Goal: Transaction & Acquisition: Register for event/course

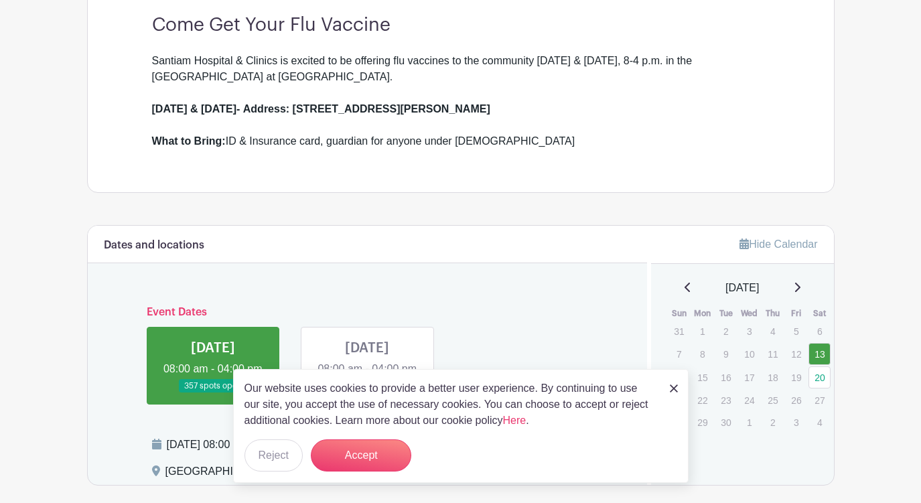
scroll to position [239, 0]
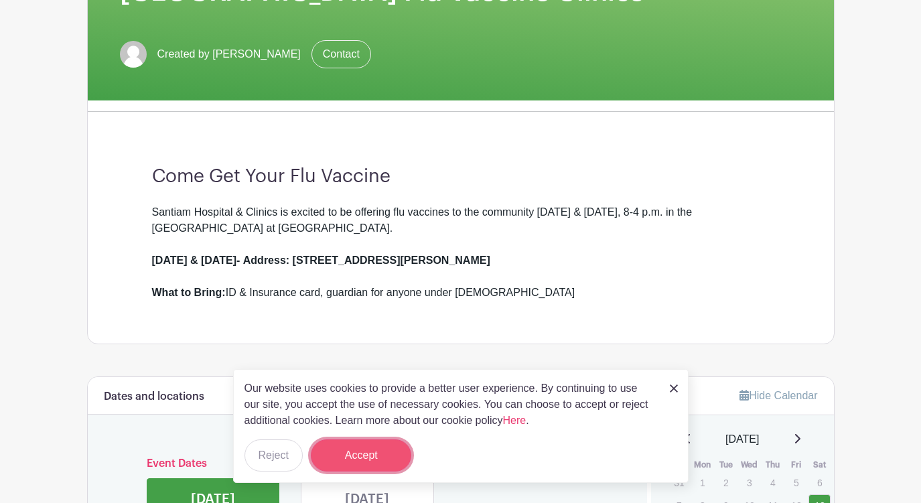
click at [361, 453] on button "Accept" at bounding box center [361, 455] width 100 height 32
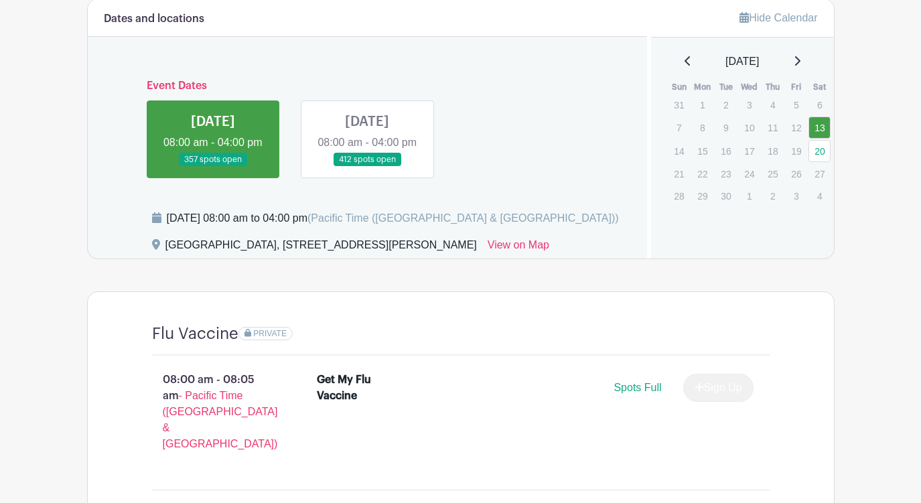
scroll to position [465, 0]
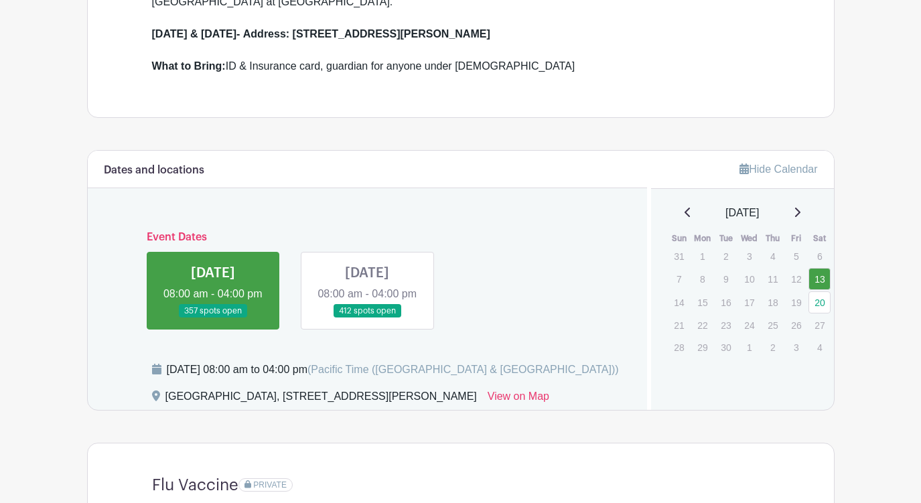
click at [213, 318] on link at bounding box center [213, 318] width 0 height 0
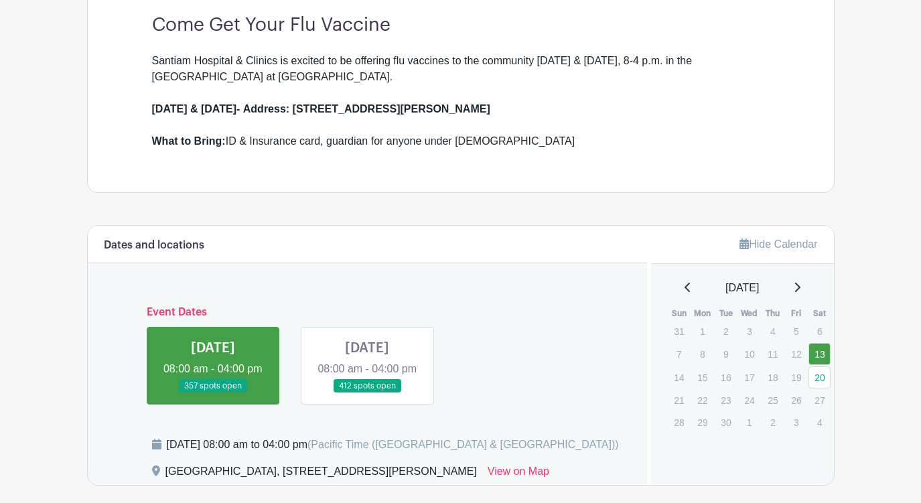
scroll to position [465, 0]
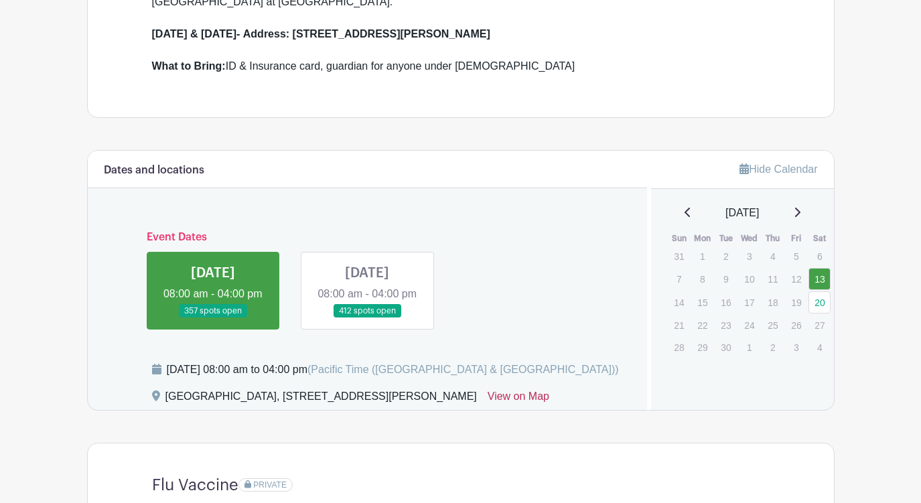
click at [549, 410] on link "View on Map" at bounding box center [518, 398] width 62 height 21
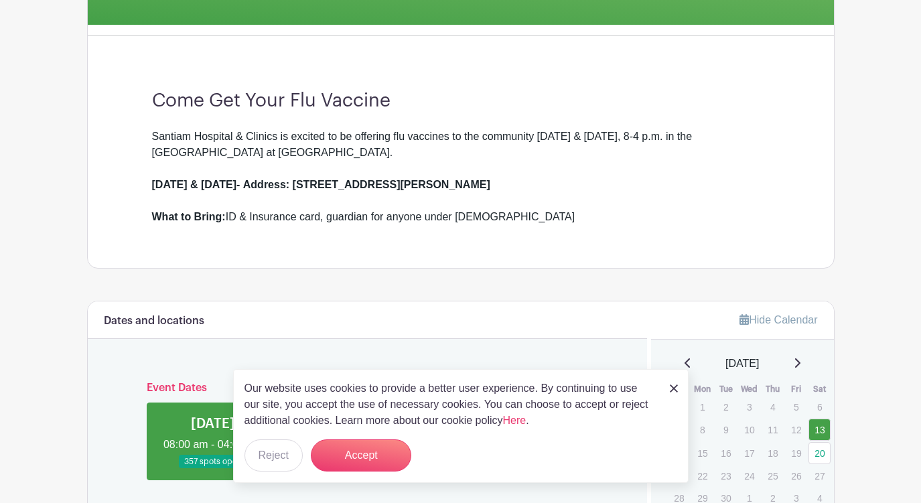
scroll to position [390, 0]
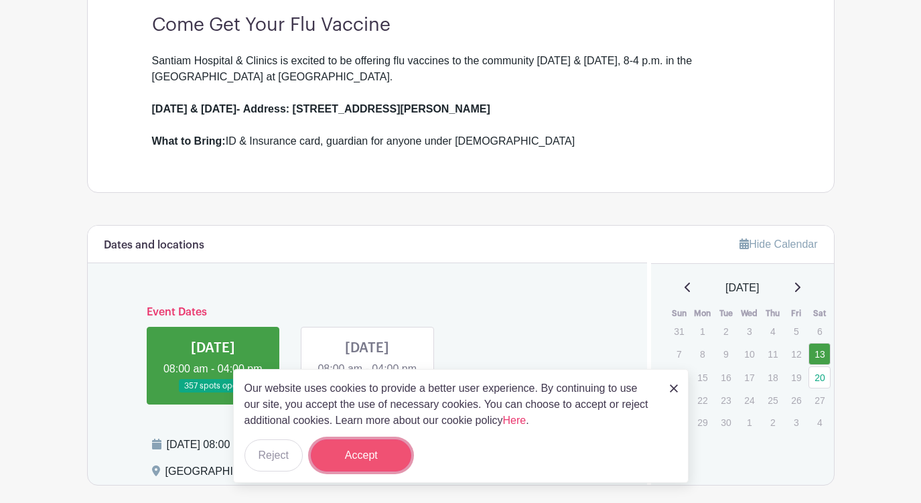
click at [363, 453] on button "Accept" at bounding box center [361, 455] width 100 height 32
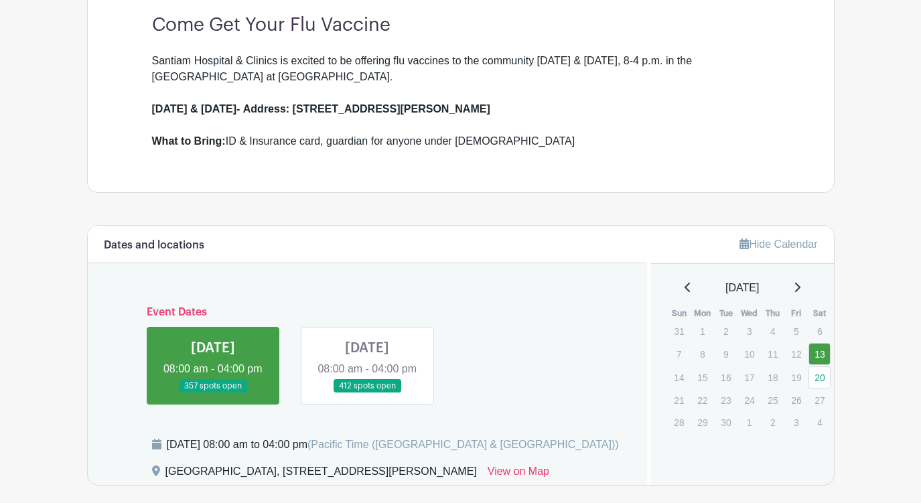
scroll to position [465, 0]
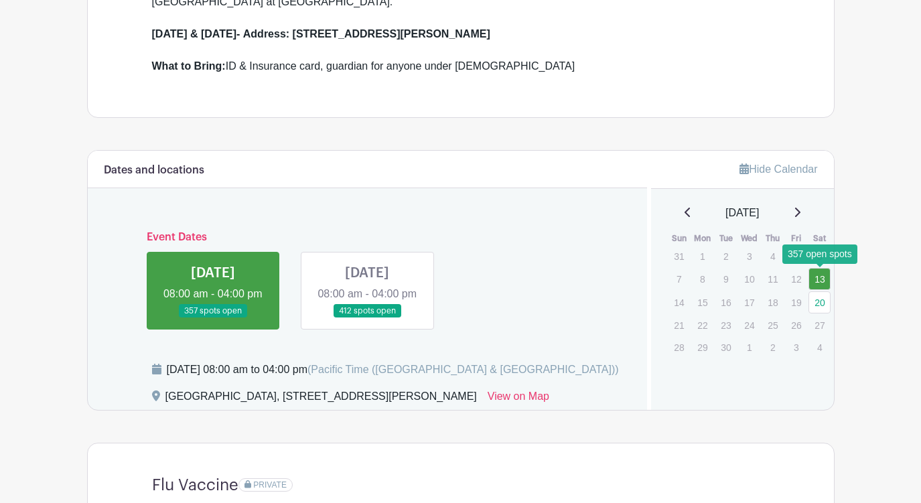
click at [820, 277] on link "13" at bounding box center [819, 279] width 22 height 22
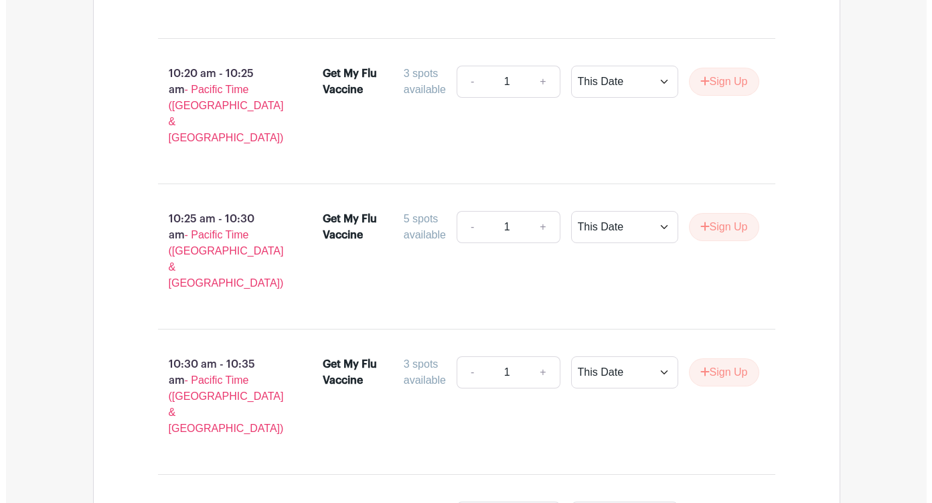
scroll to position [5067, 0]
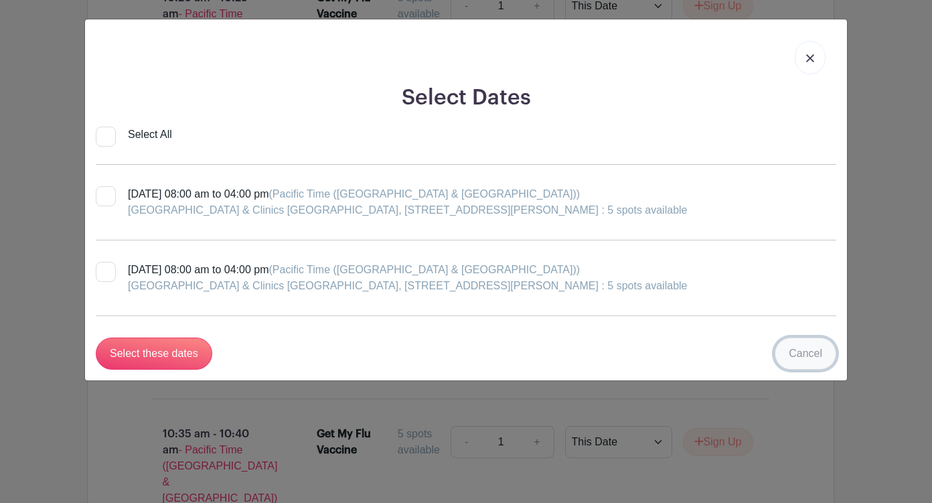
click at [812, 354] on link "Cancel" at bounding box center [806, 353] width 62 height 32
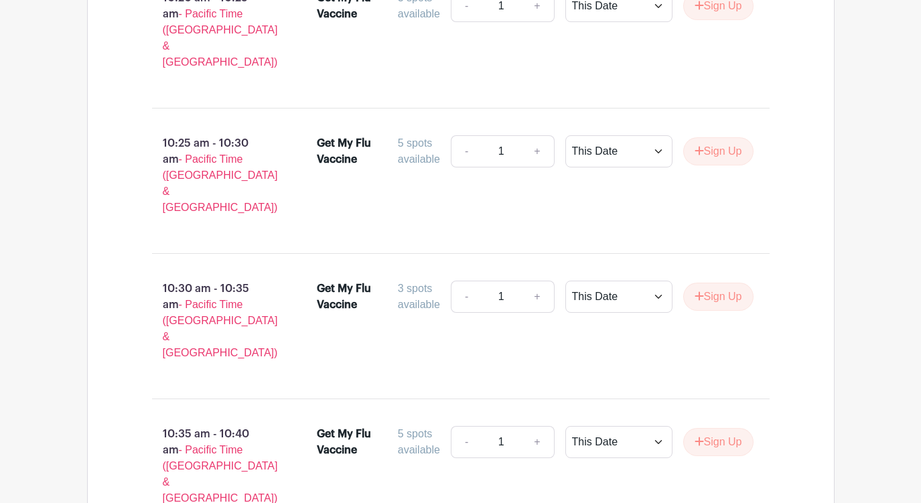
select select "this_date"
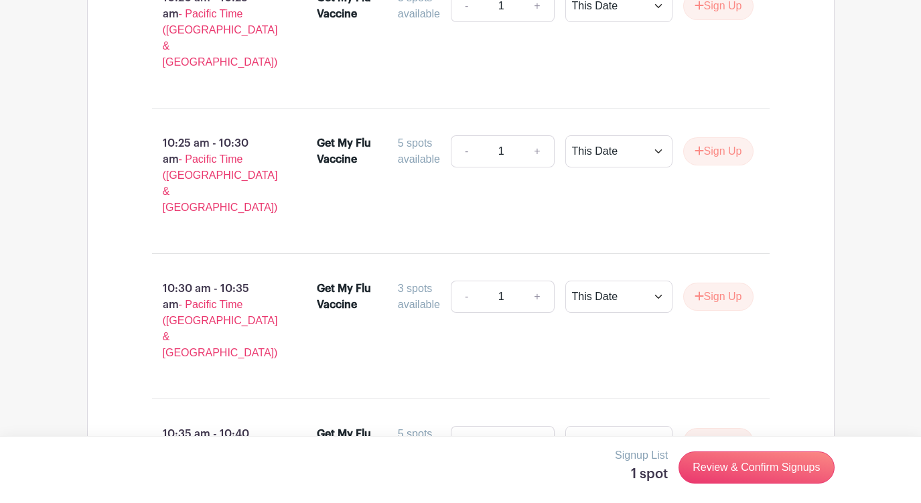
type input "2"
type input "3"
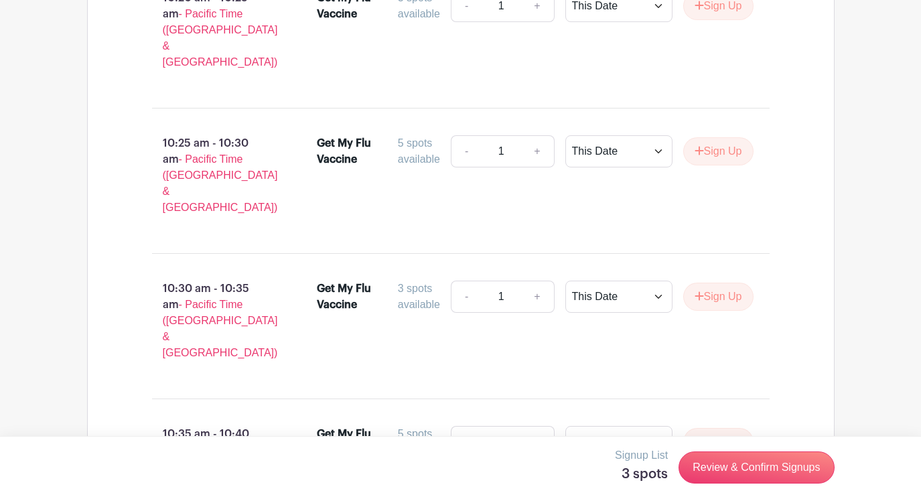
type input "4"
click at [727, 463] on link "Review & Confirm Signups" at bounding box center [755, 467] width 155 height 32
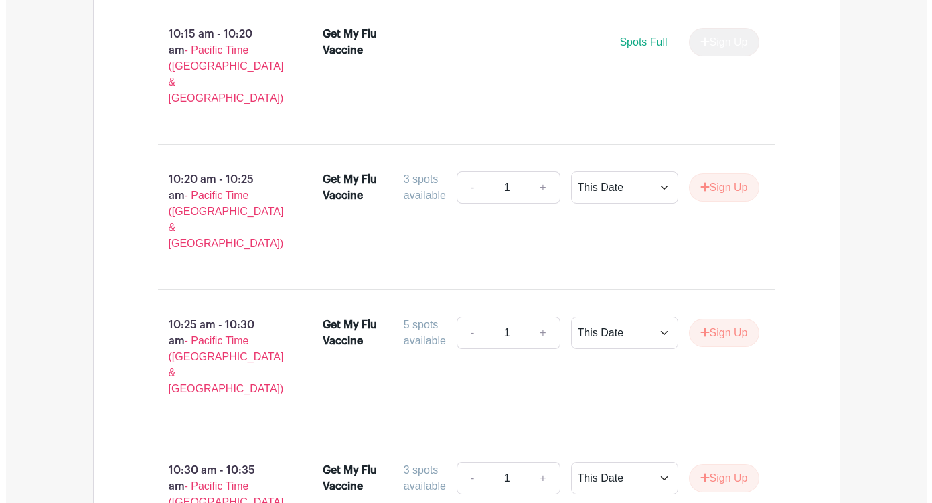
scroll to position [5036, 0]
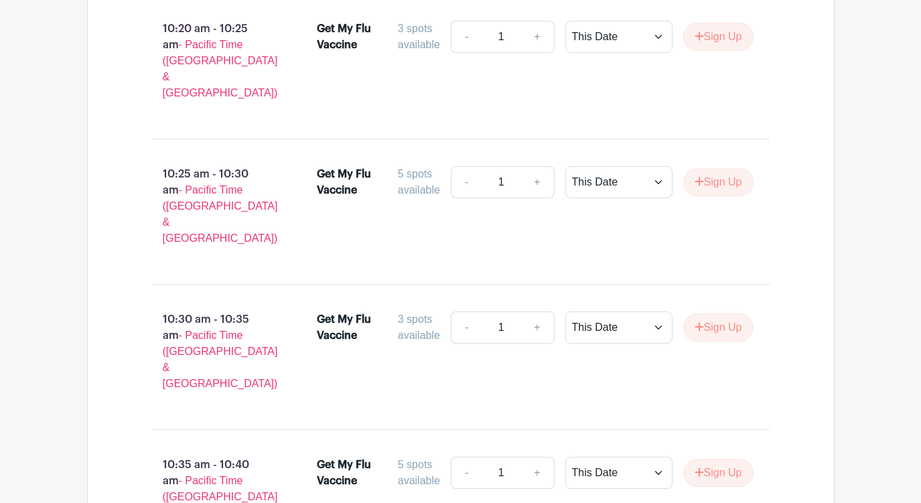
type input "3"
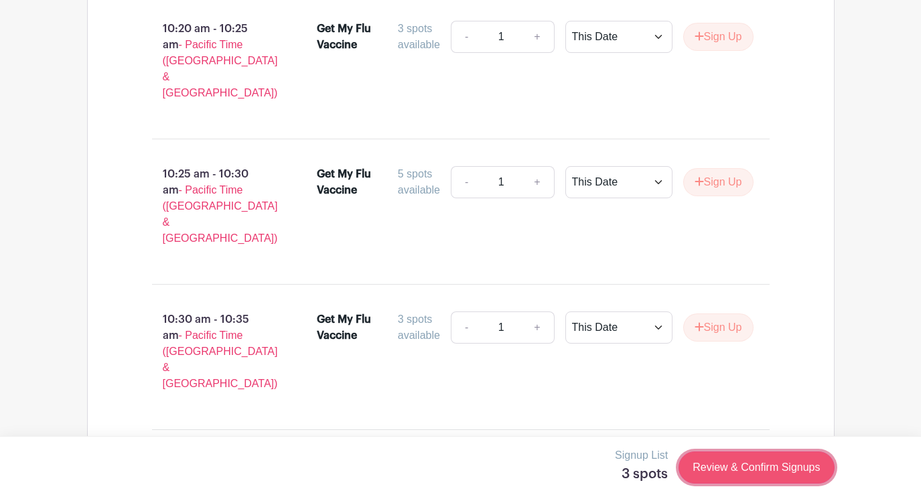
click at [708, 462] on link "Review & Confirm Signups" at bounding box center [755, 467] width 155 height 32
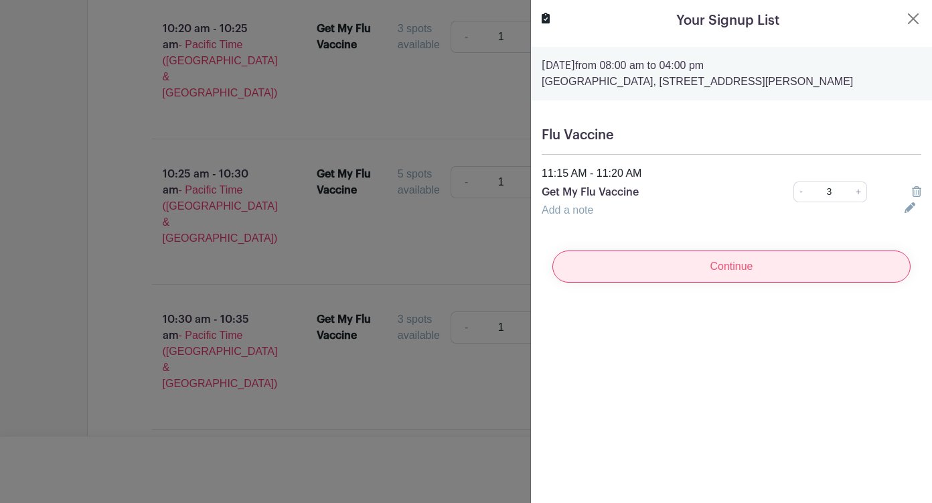
click at [728, 281] on input "Continue" at bounding box center [731, 266] width 358 height 32
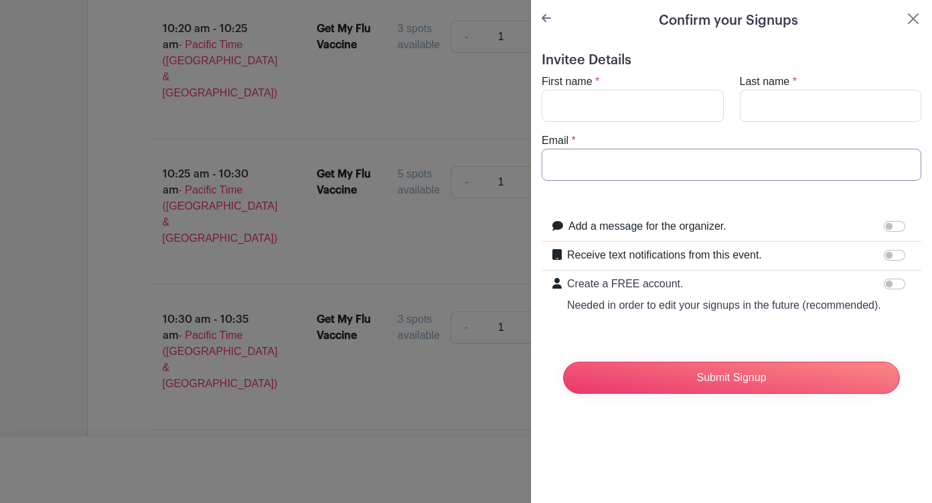
type input "[EMAIL_ADDRESS][DOMAIN_NAME]"
click at [562, 102] on input "First name" at bounding box center [633, 106] width 182 height 32
type input "[PERSON_NAME]"
click at [742, 98] on input "Last name" at bounding box center [831, 106] width 182 height 32
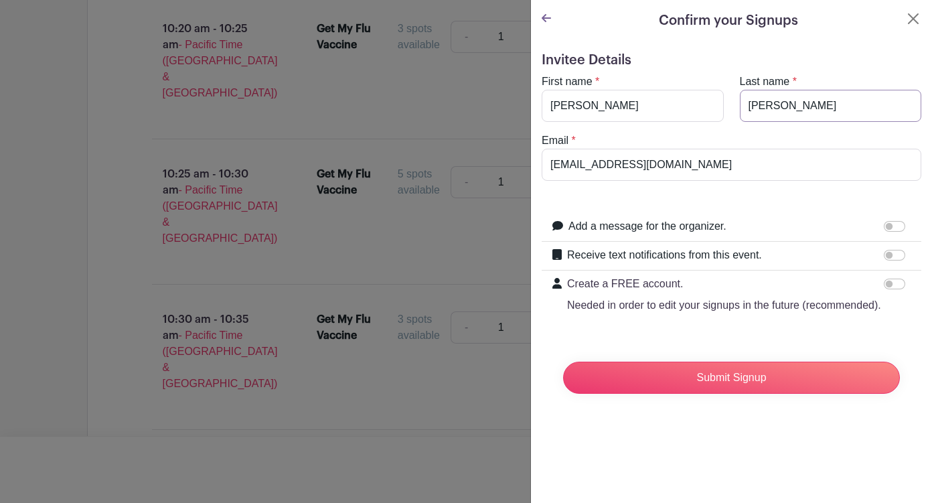
type input "[PERSON_NAME]"
click at [584, 137] on div "Email * [EMAIL_ADDRESS][DOMAIN_NAME]" at bounding box center [732, 157] width 396 height 48
click at [582, 171] on input "[EMAIL_ADDRESS][DOMAIN_NAME]" at bounding box center [732, 165] width 380 height 32
click at [625, 165] on input "[EMAIL_ADDRESS][DOMAIN_NAME]" at bounding box center [732, 165] width 380 height 32
click at [583, 133] on div "Email * [EMAIL_ADDRESS][DOMAIN_NAME]" at bounding box center [732, 157] width 396 height 48
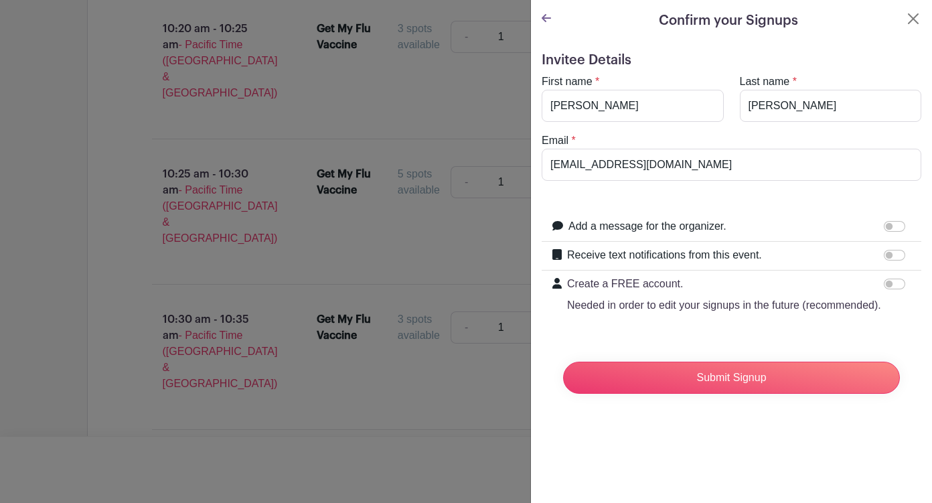
click at [584, 134] on div "Email * [EMAIL_ADDRESS][DOMAIN_NAME]" at bounding box center [732, 157] width 396 height 48
click at [884, 254] on input "Receive text notifications from this event." at bounding box center [894, 255] width 21 height 11
checkbox input "true"
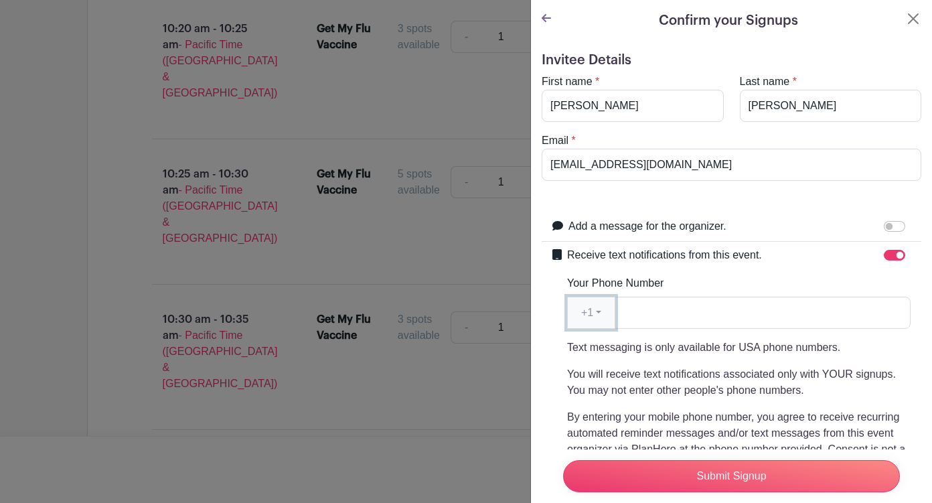
click at [604, 309] on button "+1" at bounding box center [591, 313] width 48 height 32
click at [635, 310] on input "Your Phone Number" at bounding box center [763, 313] width 296 height 32
click at [631, 312] on input "[PHONE_NUMBER]" at bounding box center [763, 313] width 296 height 32
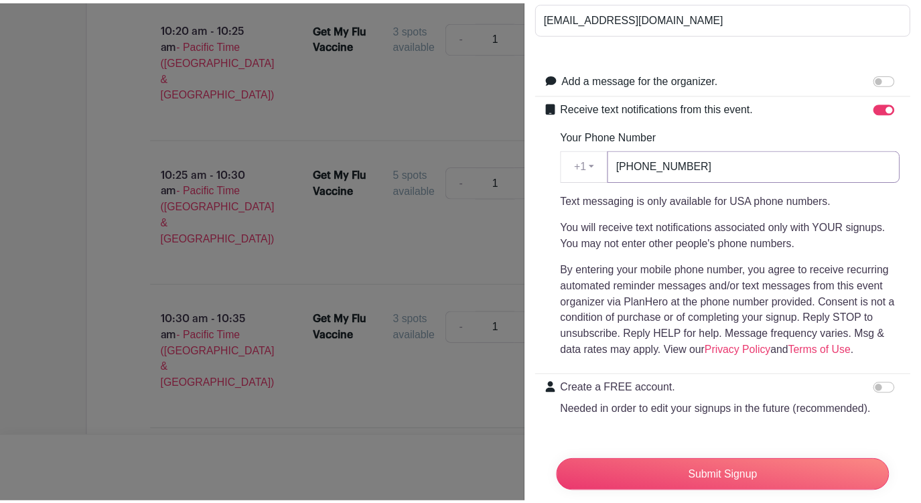
scroll to position [218, 0]
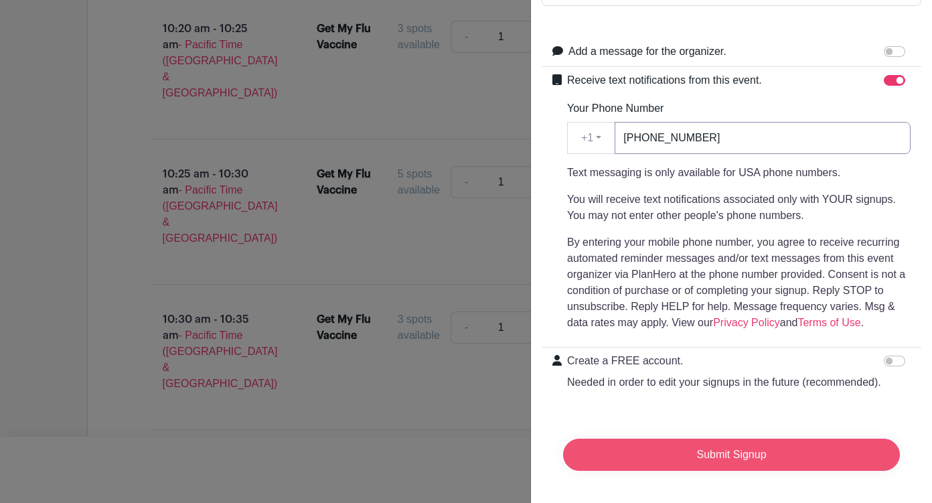
type input "[PHONE_NUMBER]"
click at [725, 444] on input "Submit Signup" at bounding box center [731, 455] width 337 height 32
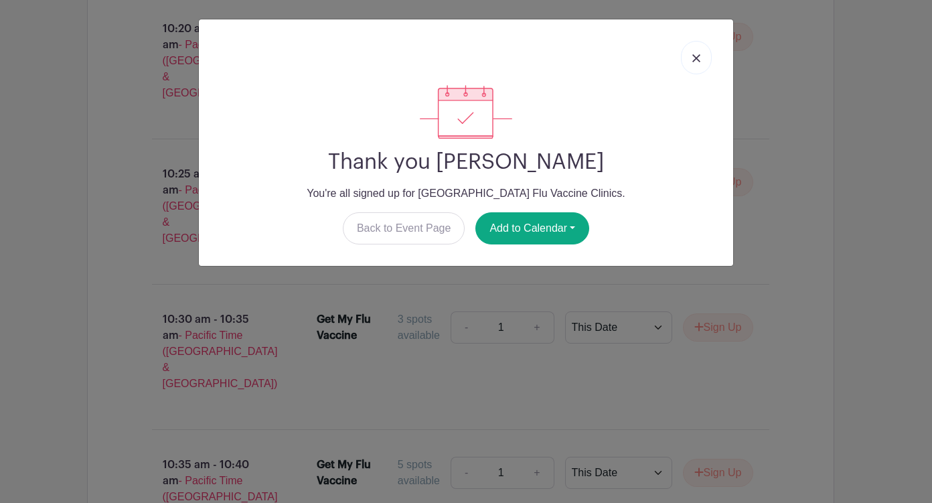
click at [695, 56] on img at bounding box center [696, 58] width 8 height 8
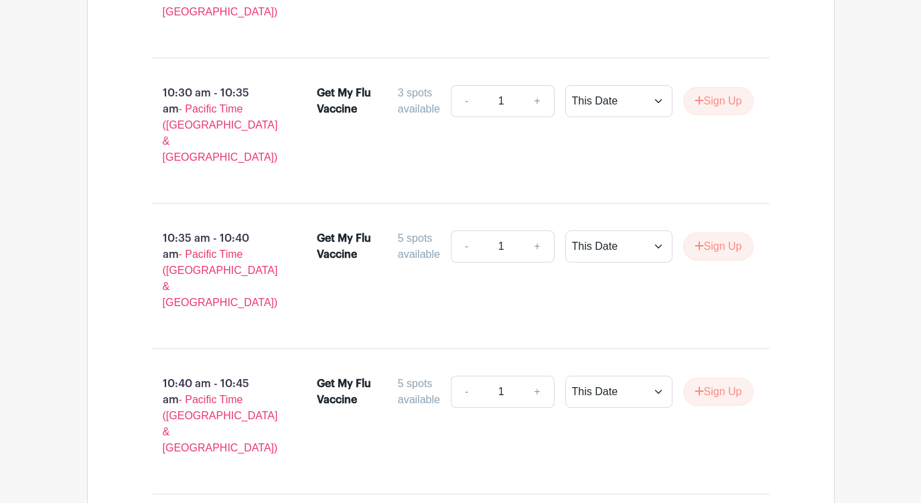
scroll to position [5187, 0]
